Goal: Check status: Check status

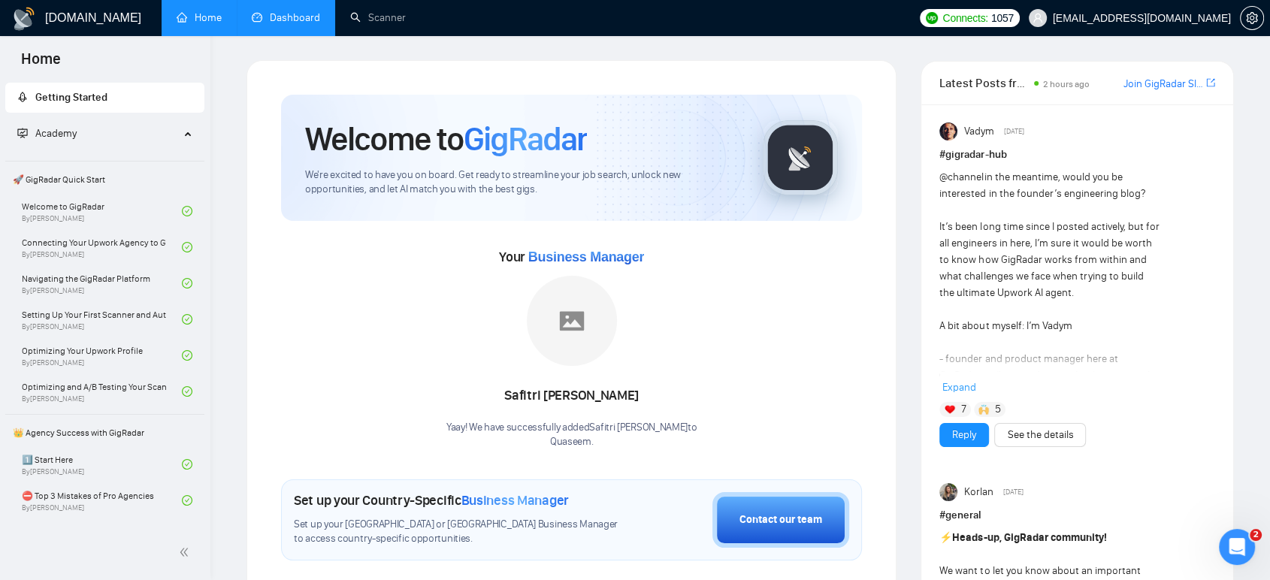
click at [315, 24] on link "Dashboard" at bounding box center [286, 17] width 68 height 13
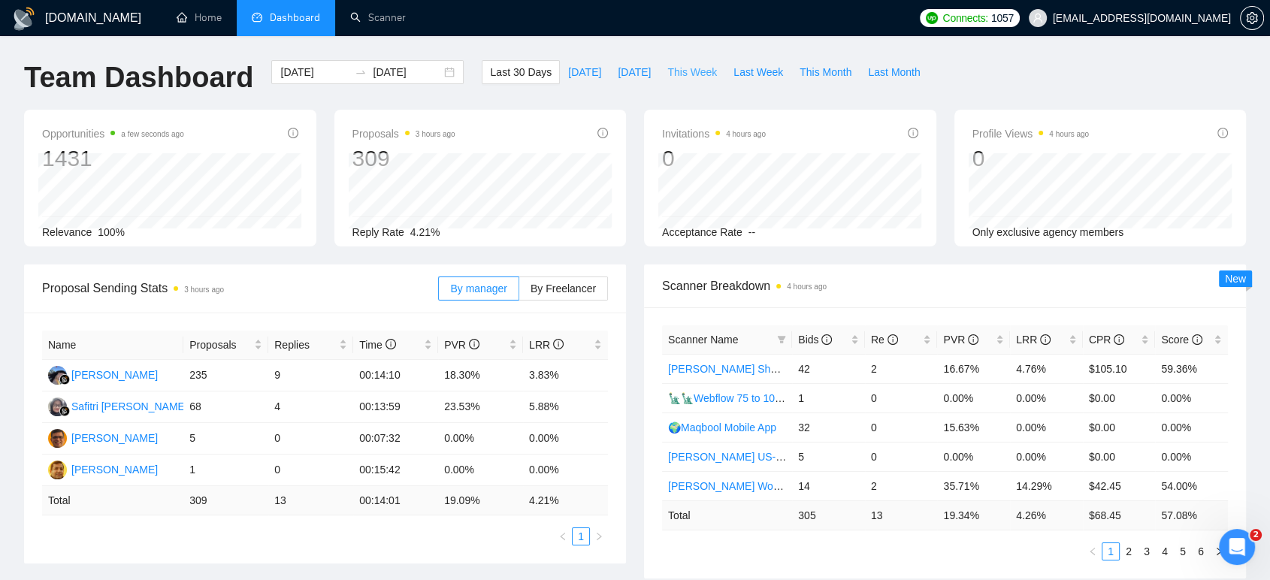
click at [680, 71] on span "This Week" at bounding box center [692, 72] width 50 height 17
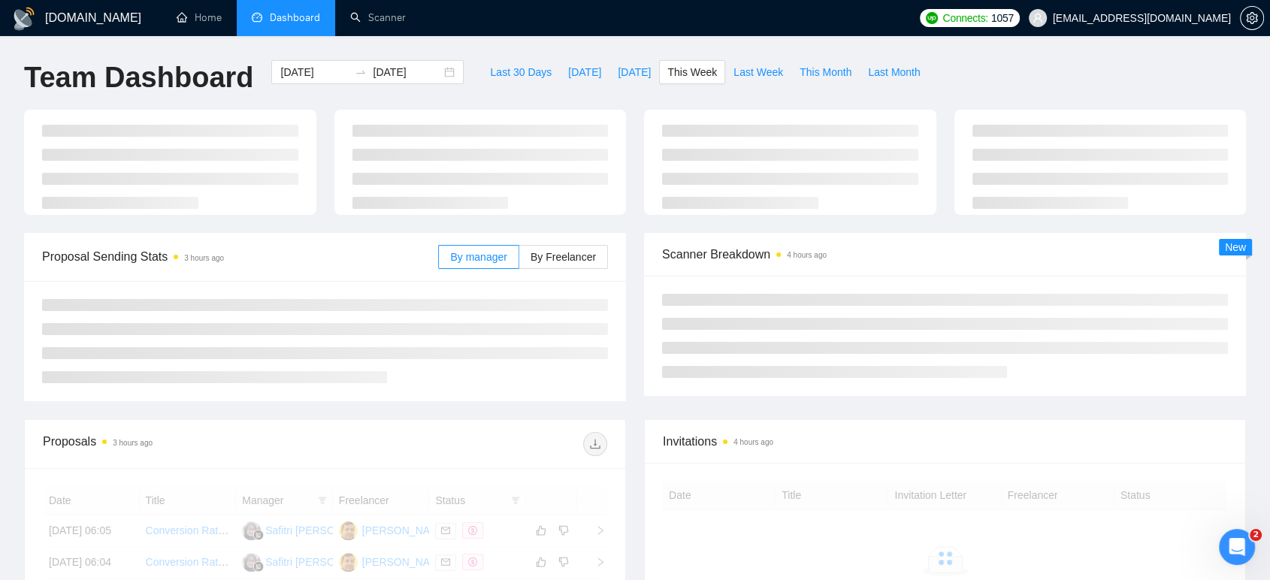
type input "[DATE]"
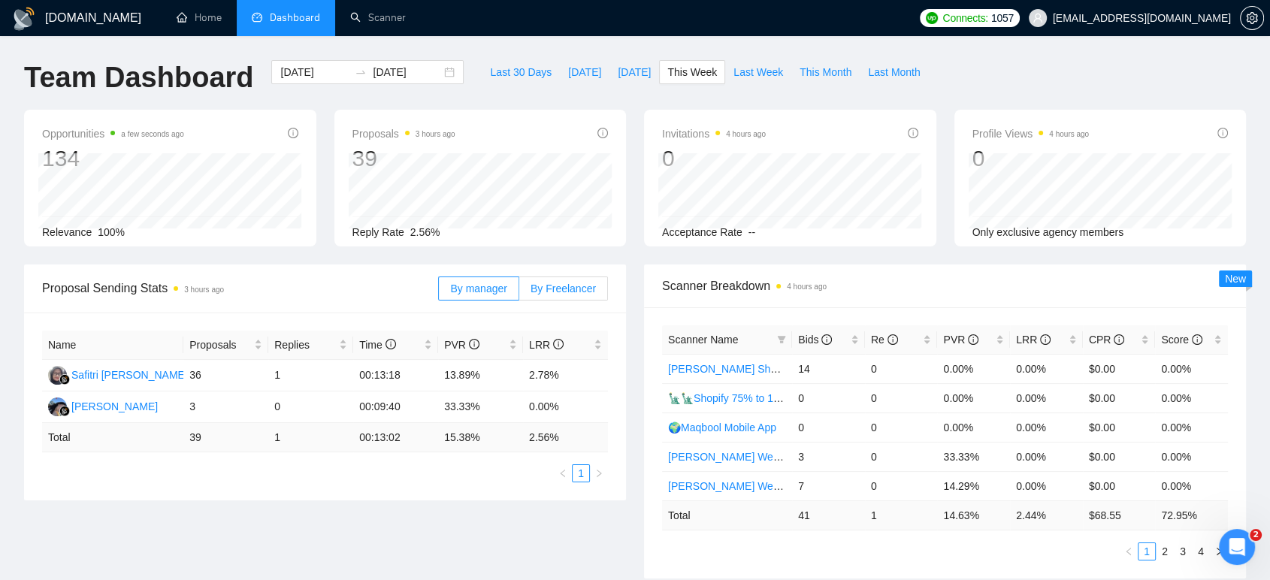
click at [573, 283] on span "By Freelancer" at bounding box center [563, 289] width 65 height 12
click at [519, 292] on input "By Freelancer" at bounding box center [519, 292] width 0 height 0
click at [622, 77] on span "[DATE]" at bounding box center [634, 72] width 33 height 17
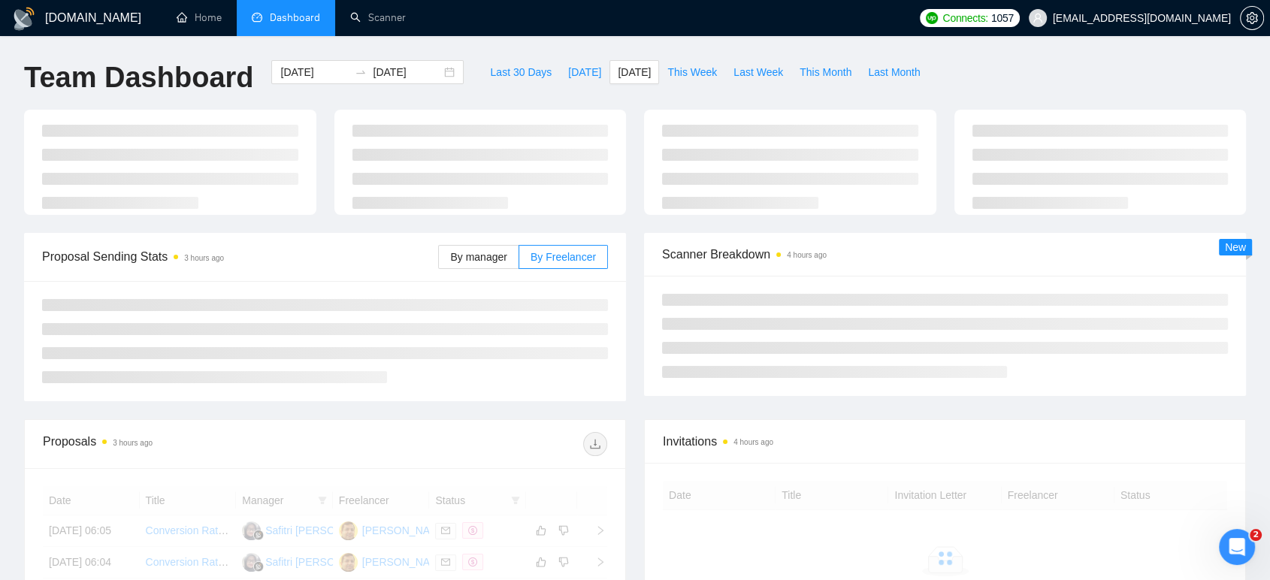
type input "[DATE]"
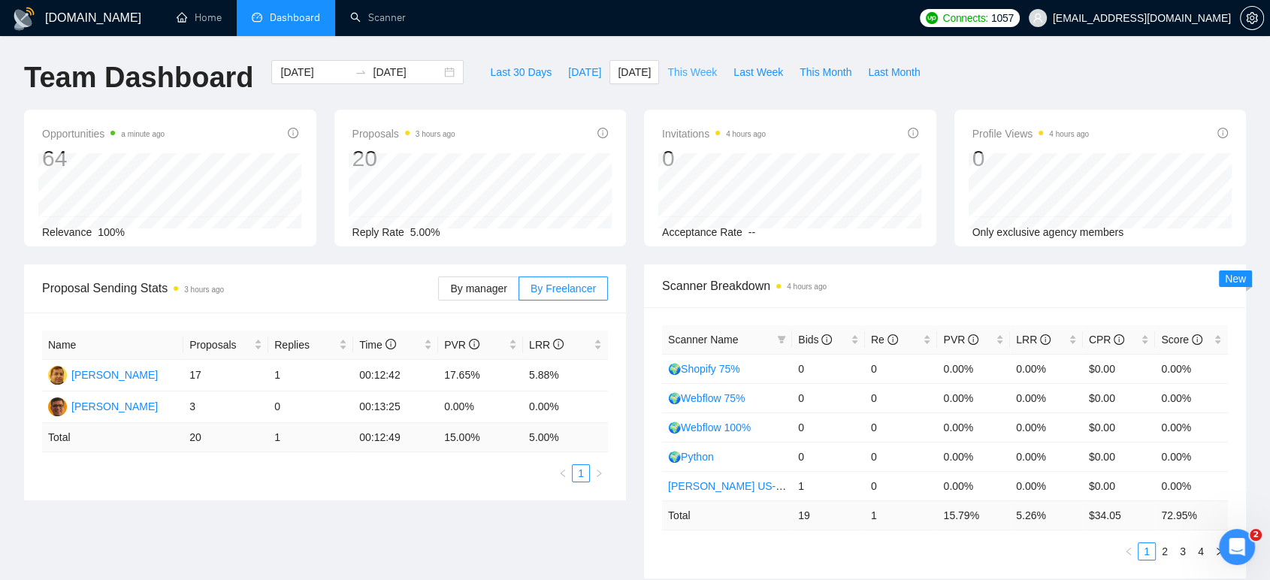
click at [692, 76] on span "This Week" at bounding box center [692, 72] width 50 height 17
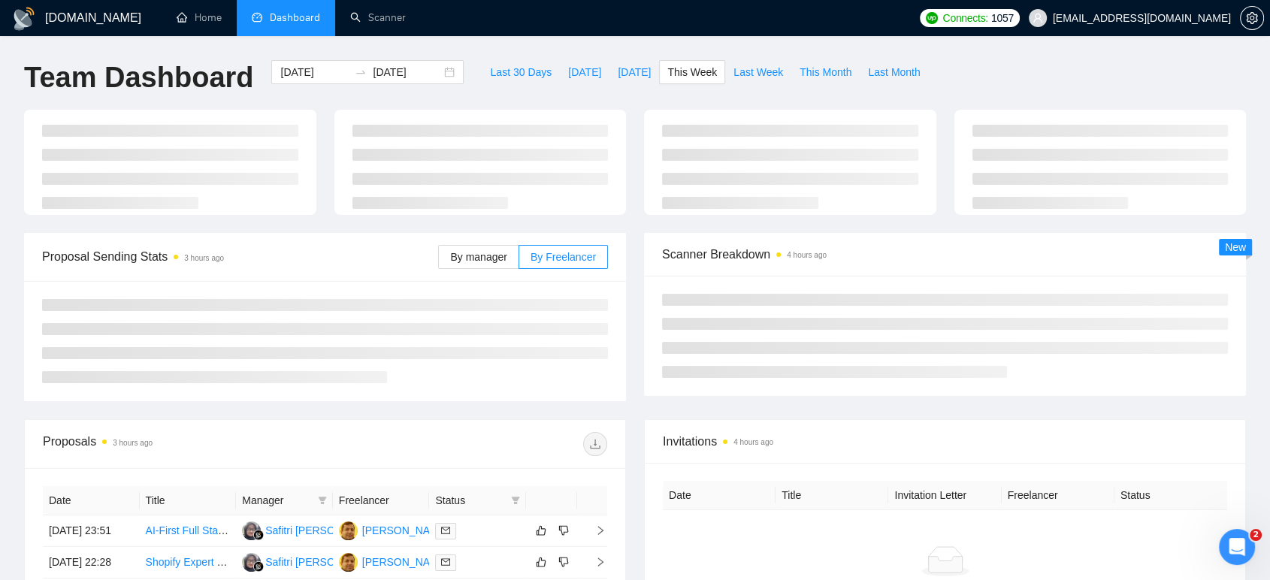
type input "[DATE]"
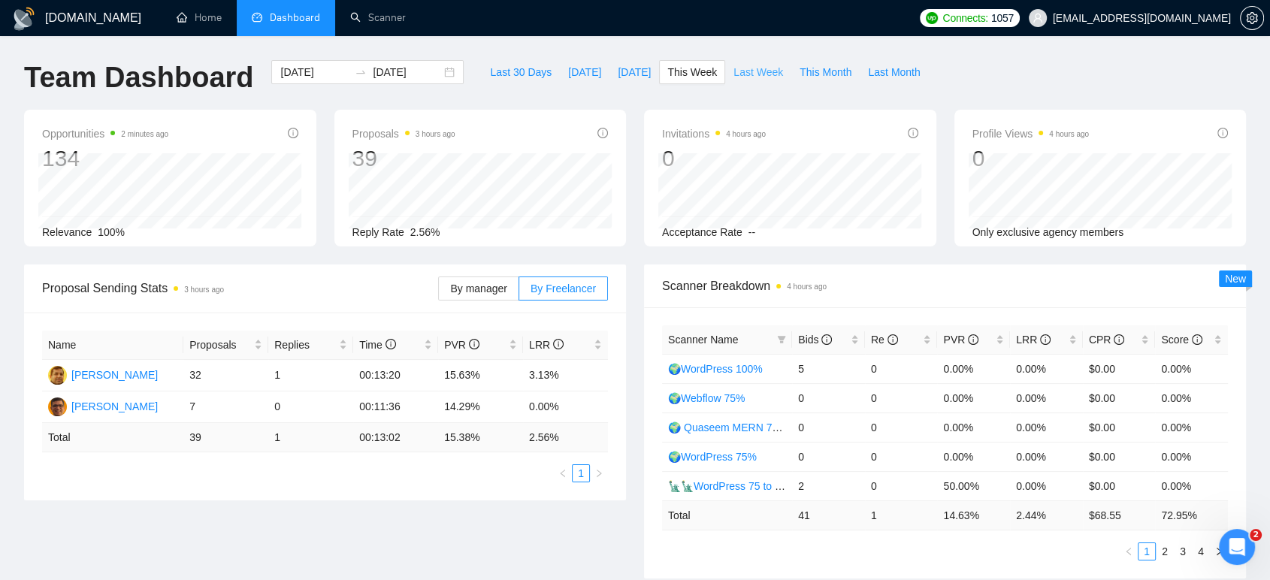
click at [739, 76] on span "Last Week" at bounding box center [758, 72] width 50 height 17
type input "[DATE]"
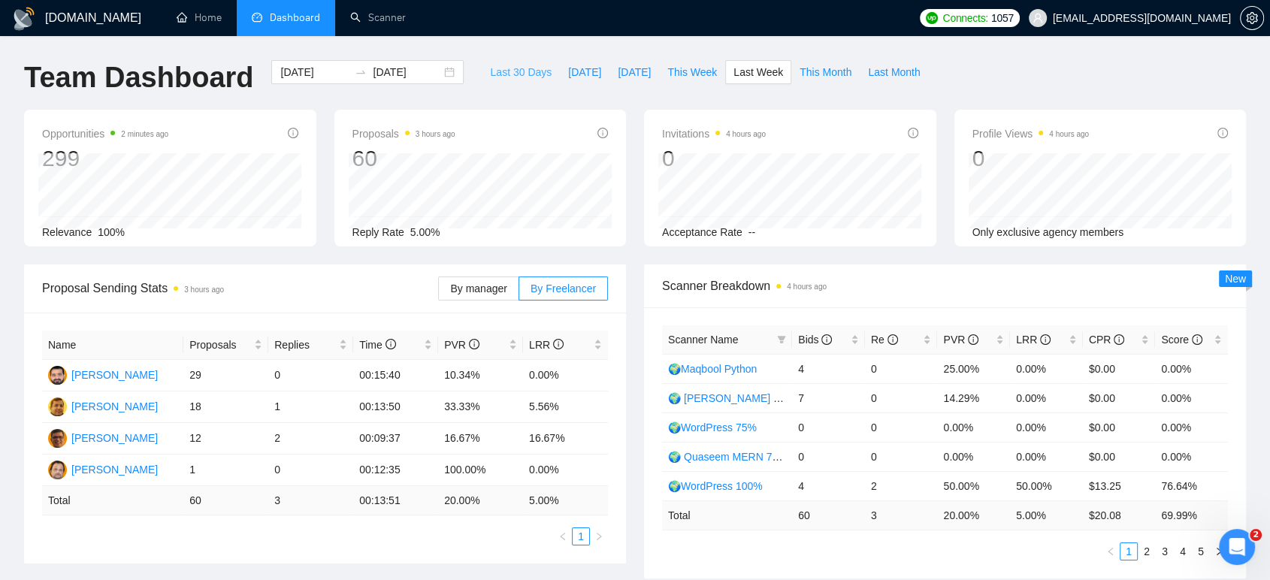
click at [507, 71] on span "Last 30 Days" at bounding box center [521, 72] width 62 height 17
type input "[DATE]"
